Goal: Complete application form: Complete application form

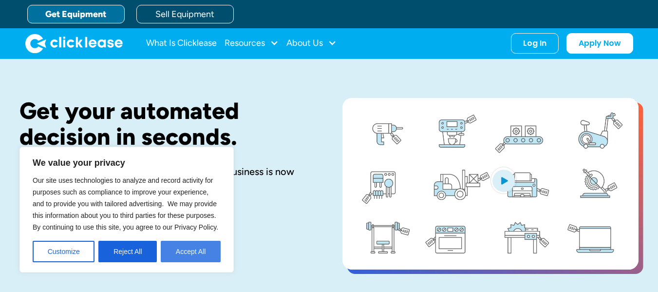
click at [202, 253] on button "Accept All" at bounding box center [191, 250] width 60 height 21
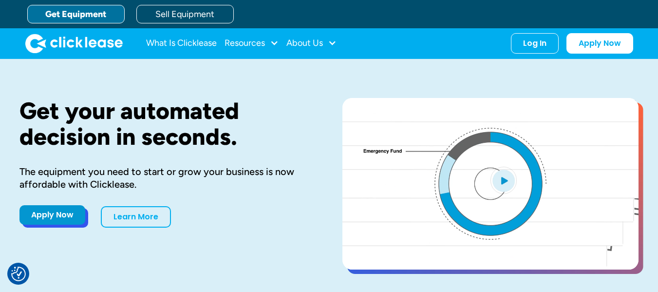
click at [69, 216] on link "Apply Now" at bounding box center [52, 214] width 66 height 19
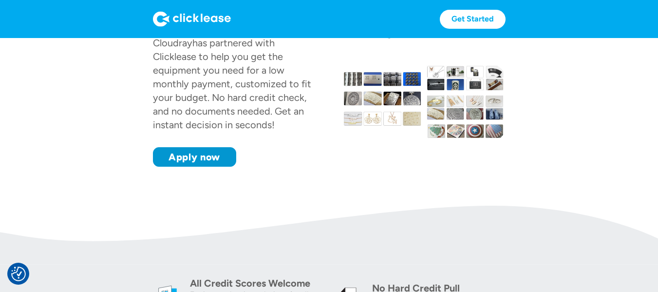
scroll to position [146, 0]
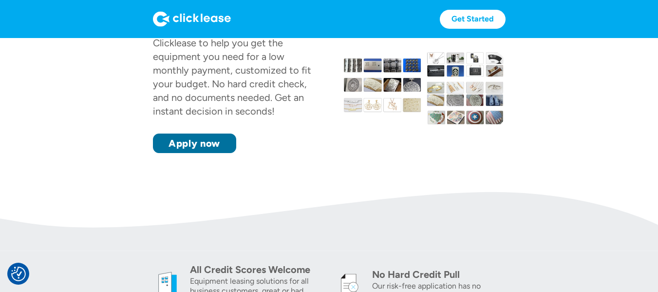
click at [223, 142] on link "Apply now" at bounding box center [194, 142] width 83 height 19
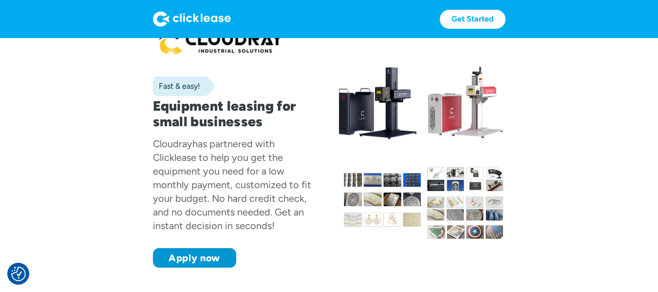
scroll to position [49, 0]
